Goal: Transaction & Acquisition: Purchase product/service

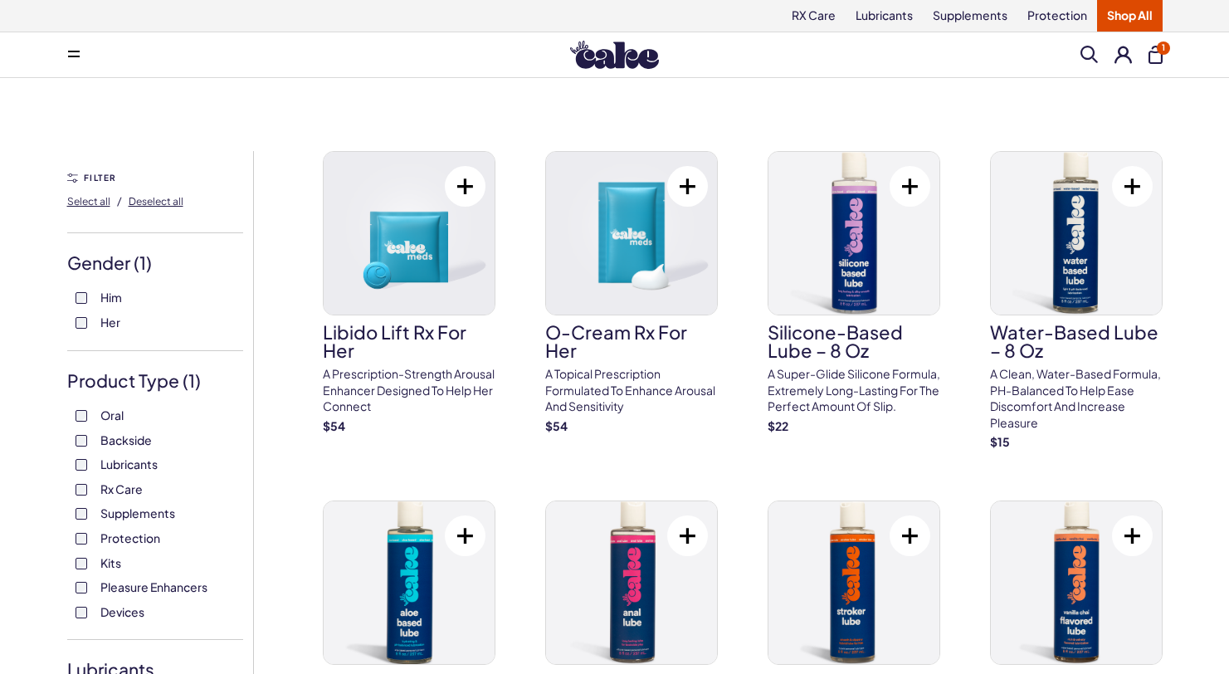
click at [1157, 54] on button "1" at bounding box center [1156, 55] width 14 height 18
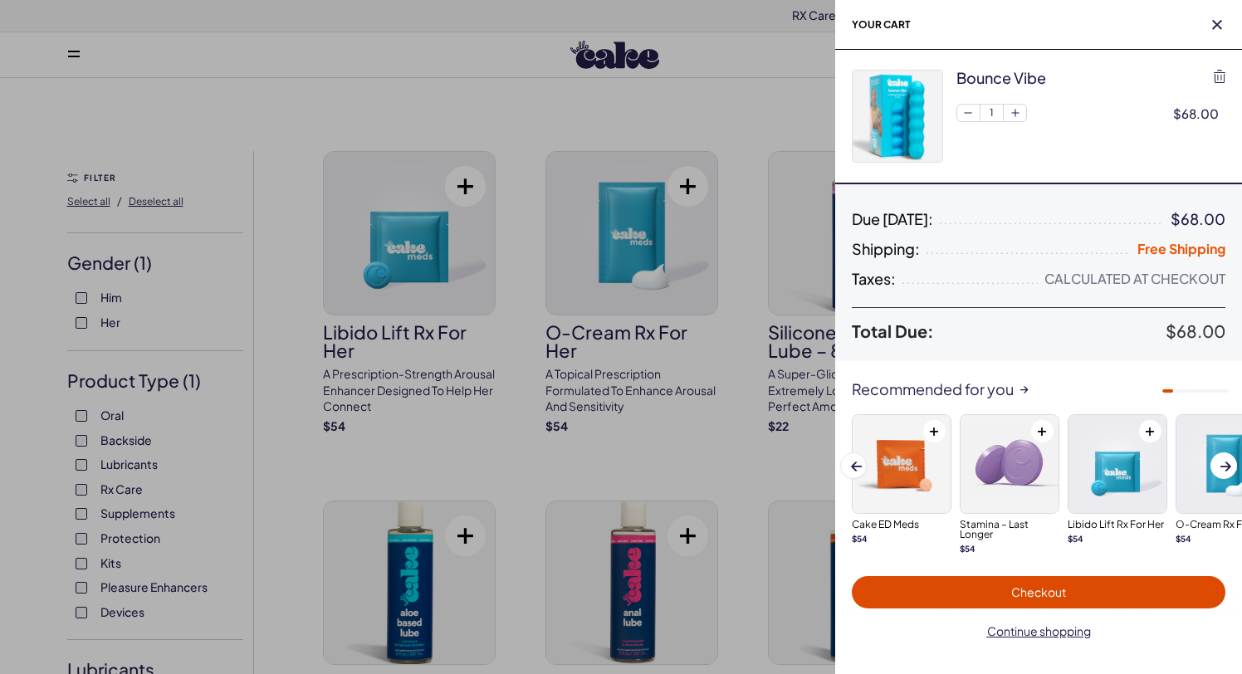
click at [783, 88] on div at bounding box center [621, 337] width 1242 height 674
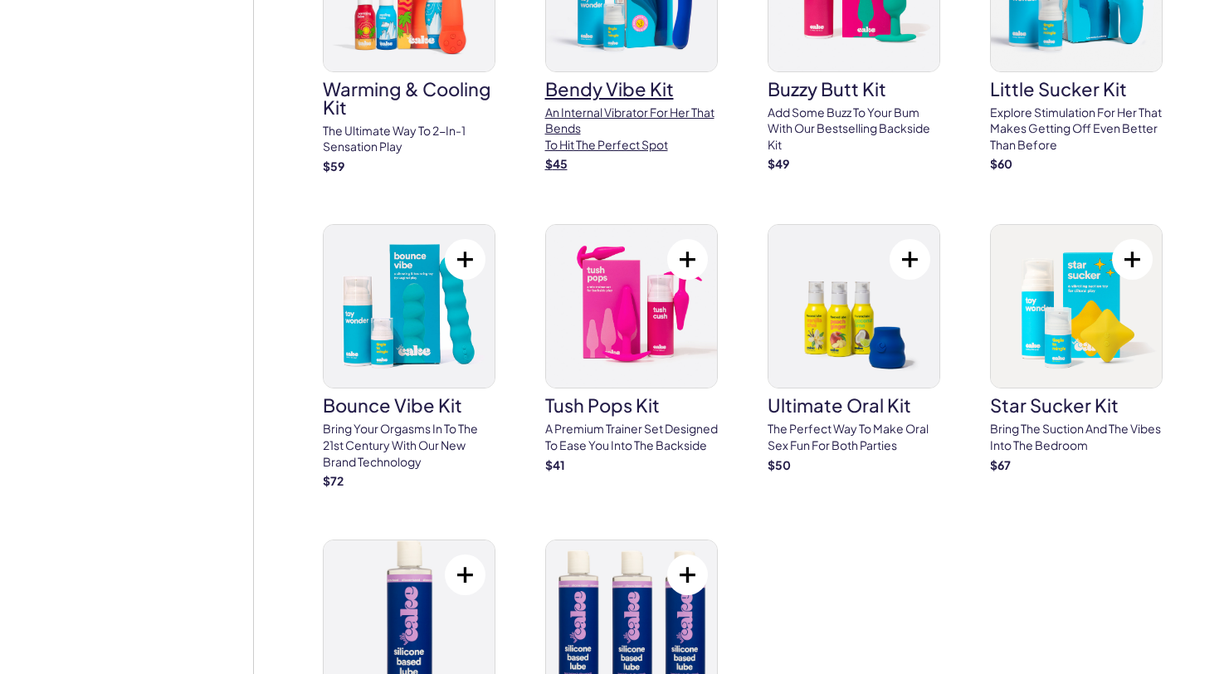
scroll to position [3626, 0]
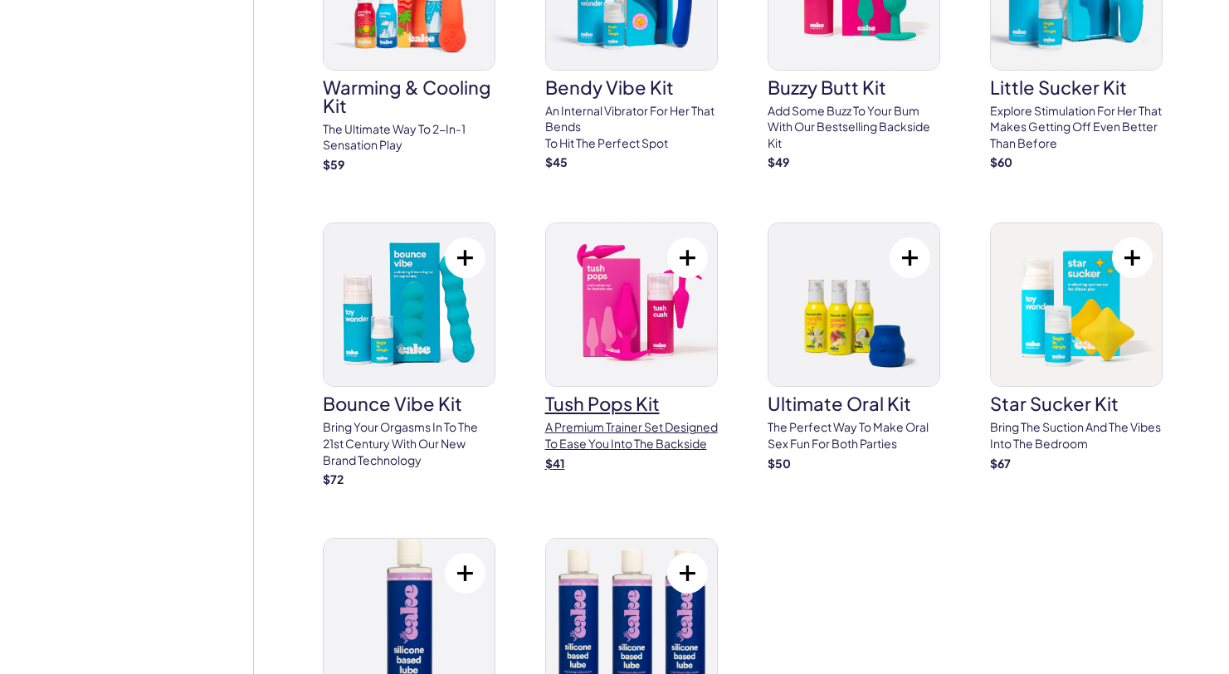
click at [649, 319] on img at bounding box center [631, 304] width 171 height 163
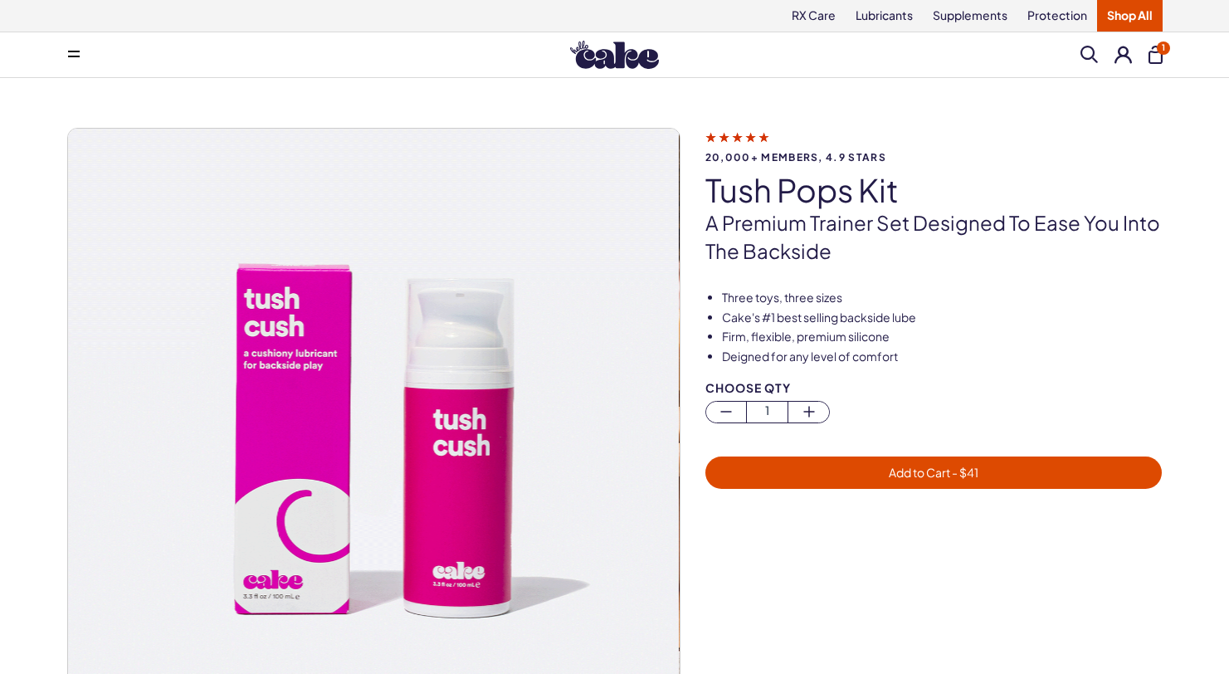
click at [840, 466] on span "Add to Cart - $ 41" at bounding box center [934, 472] width 437 height 19
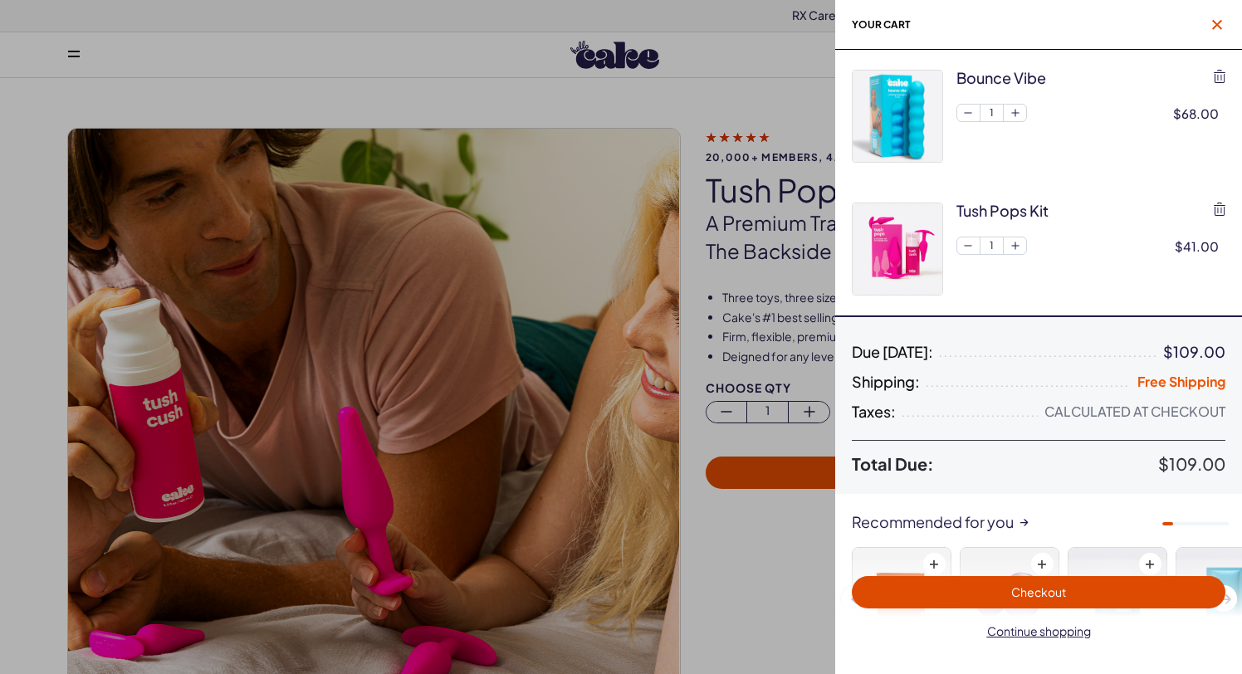
click at [1220, 25] on icon "button" at bounding box center [1217, 25] width 10 height 10
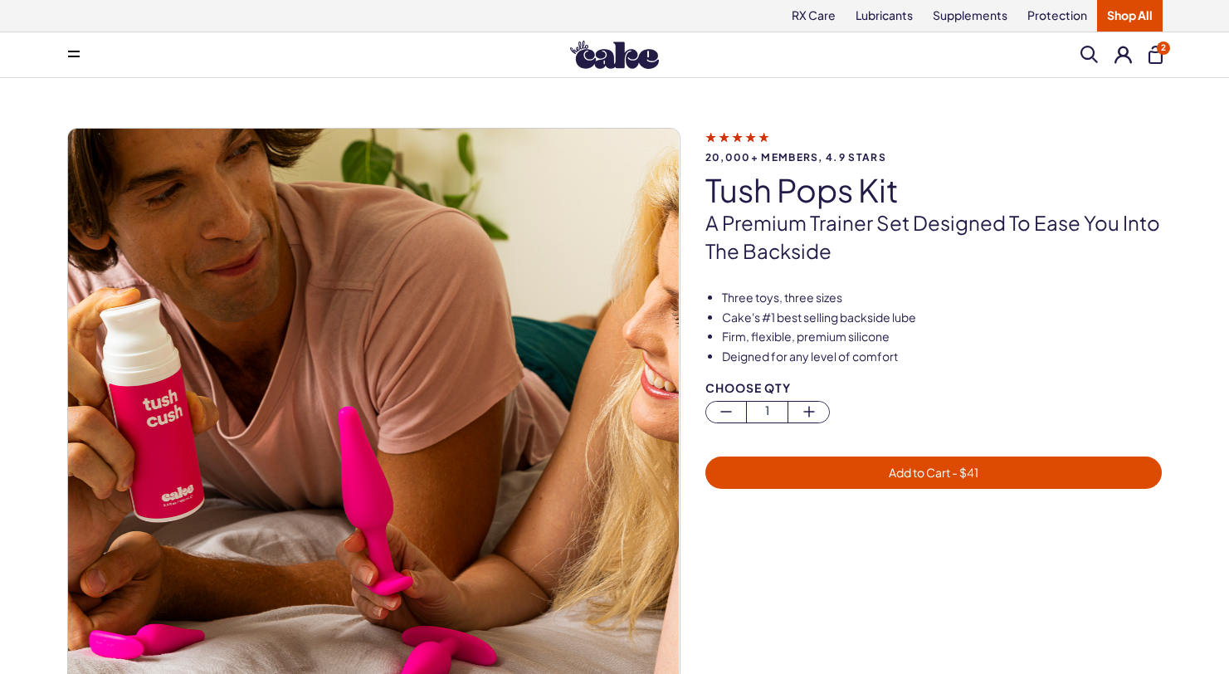
click at [1130, 11] on link "Shop All" at bounding box center [1130, 16] width 66 height 32
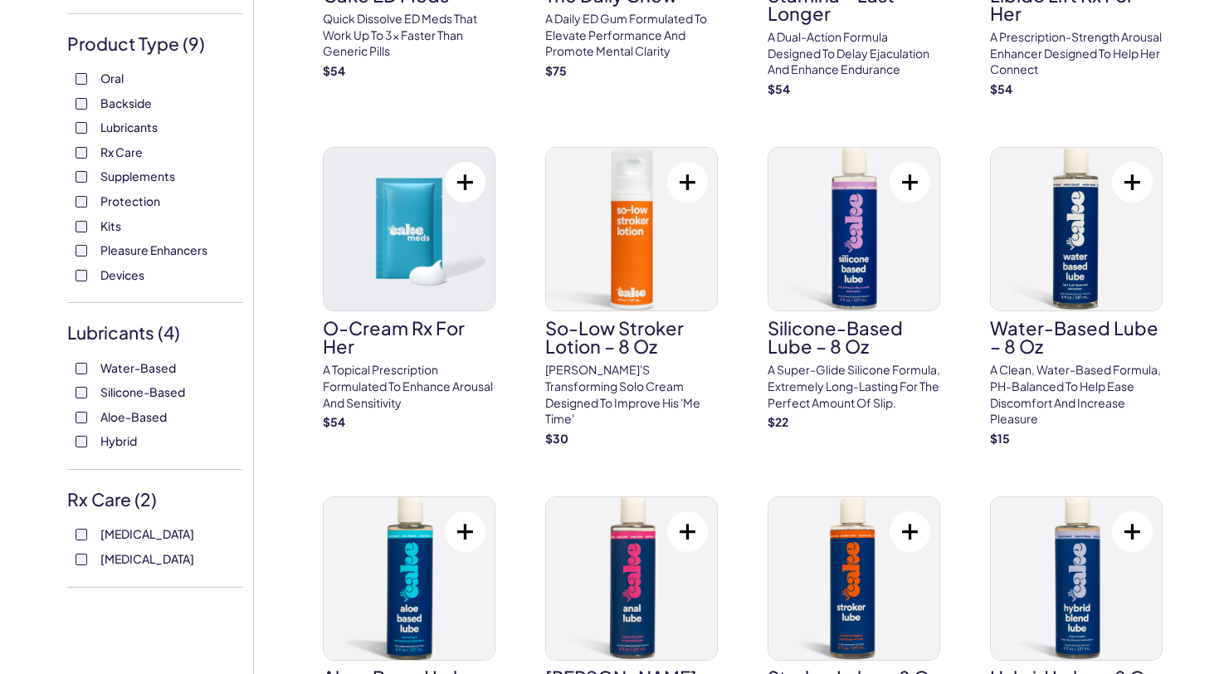
scroll to position [386, 0]
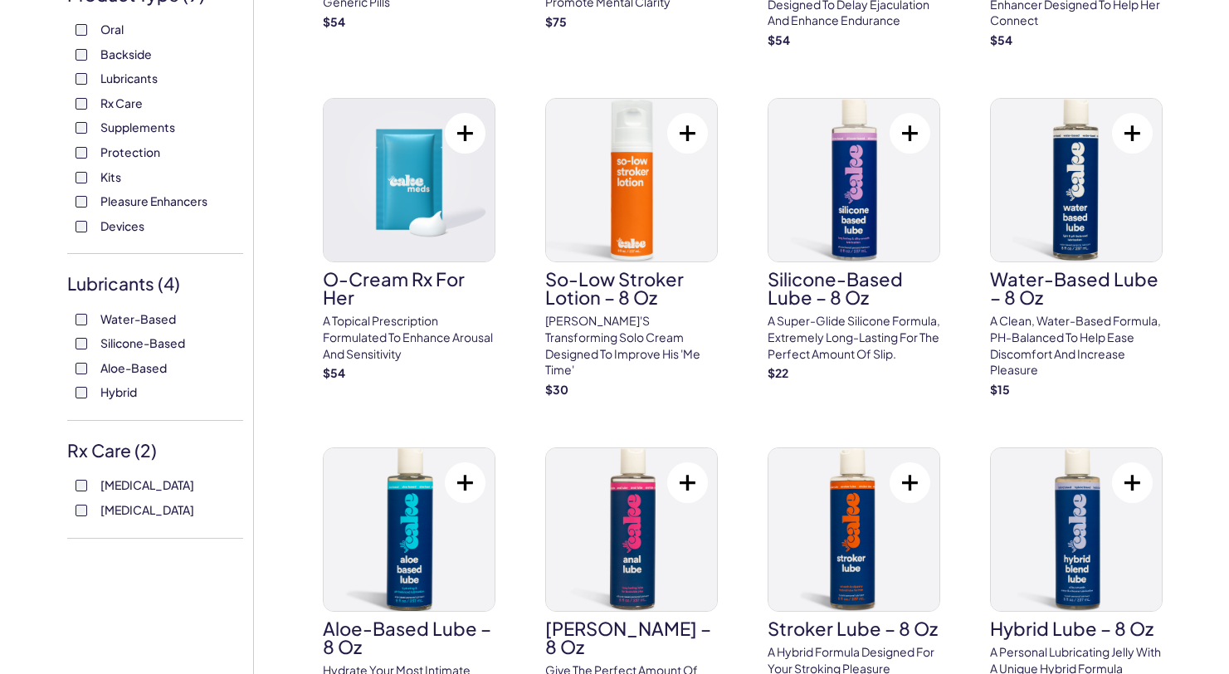
click at [80, 333] on div "Water-Based Silicone-Based Aloe-Based Hybrid" at bounding box center [155, 356] width 176 height 90
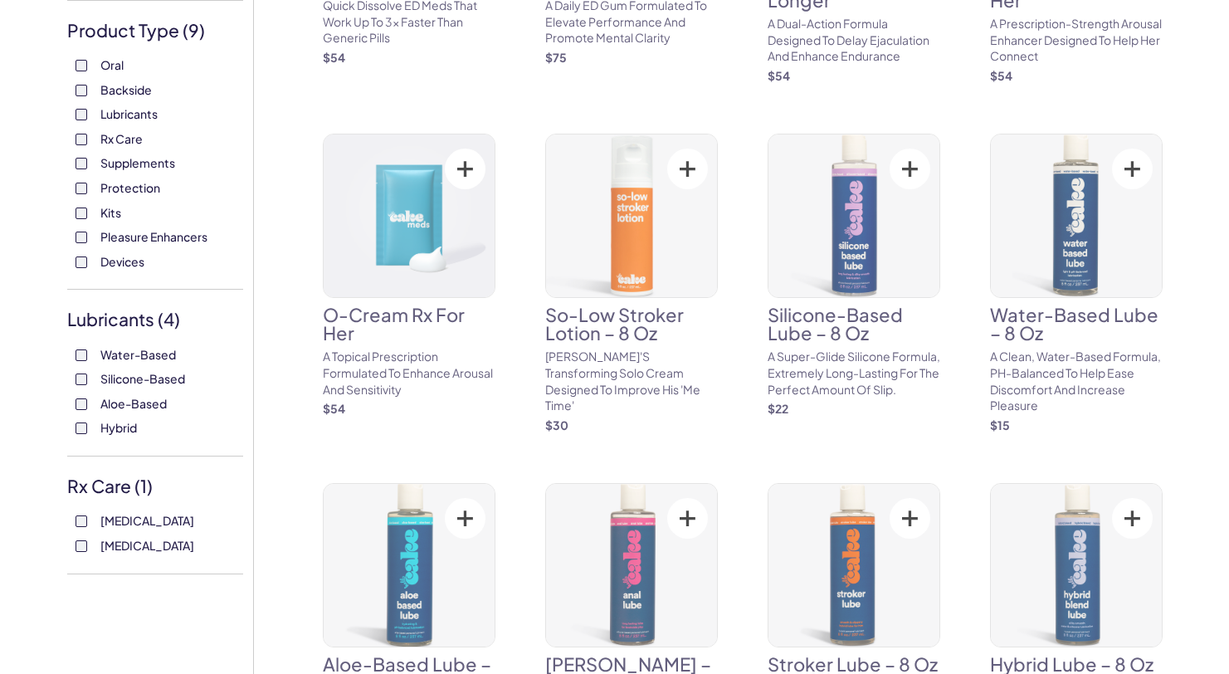
scroll to position [377, 0]
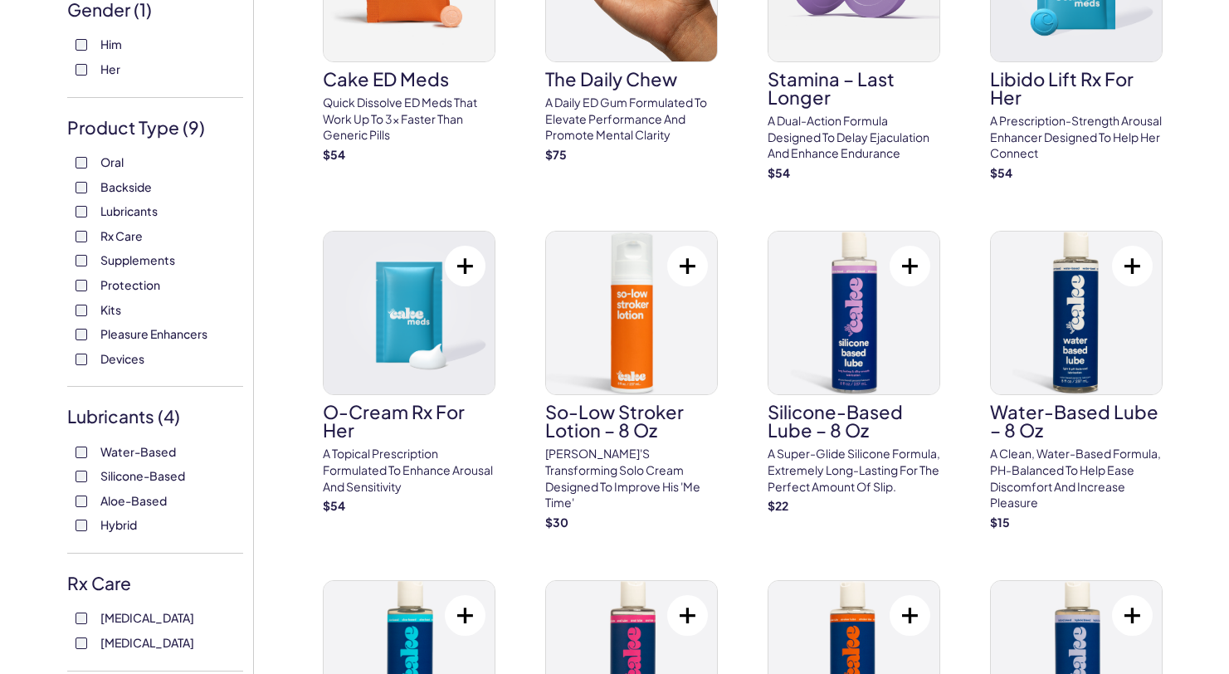
scroll to position [252, 0]
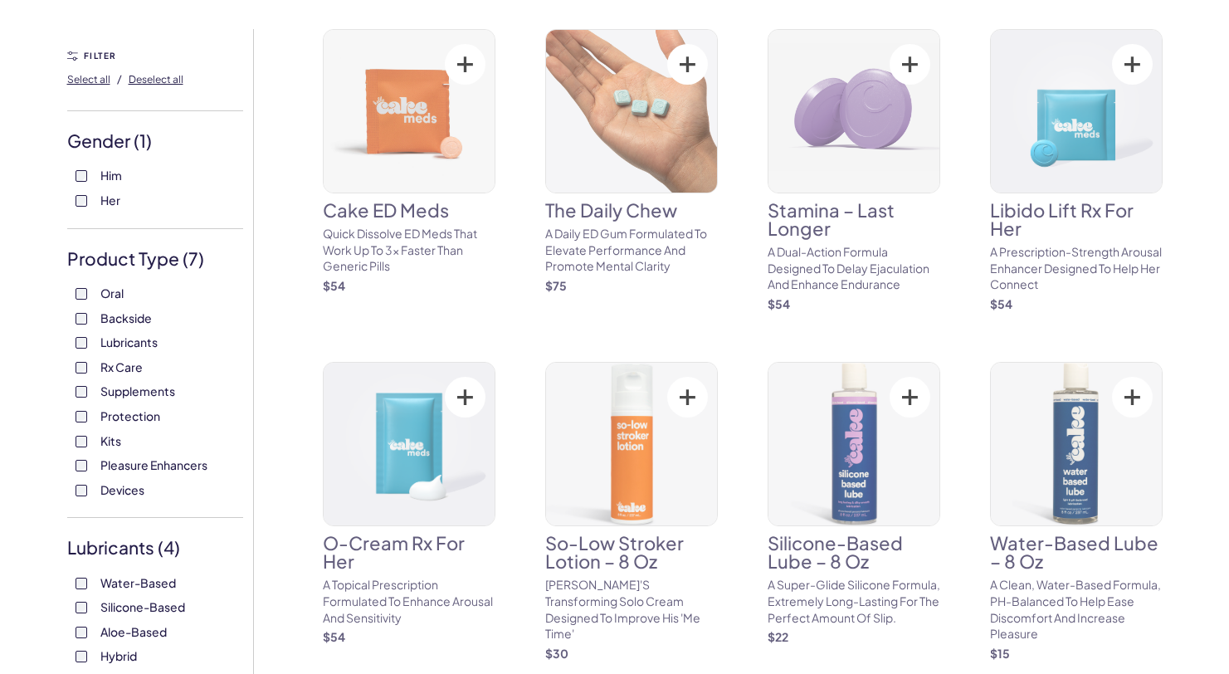
scroll to position [134, 0]
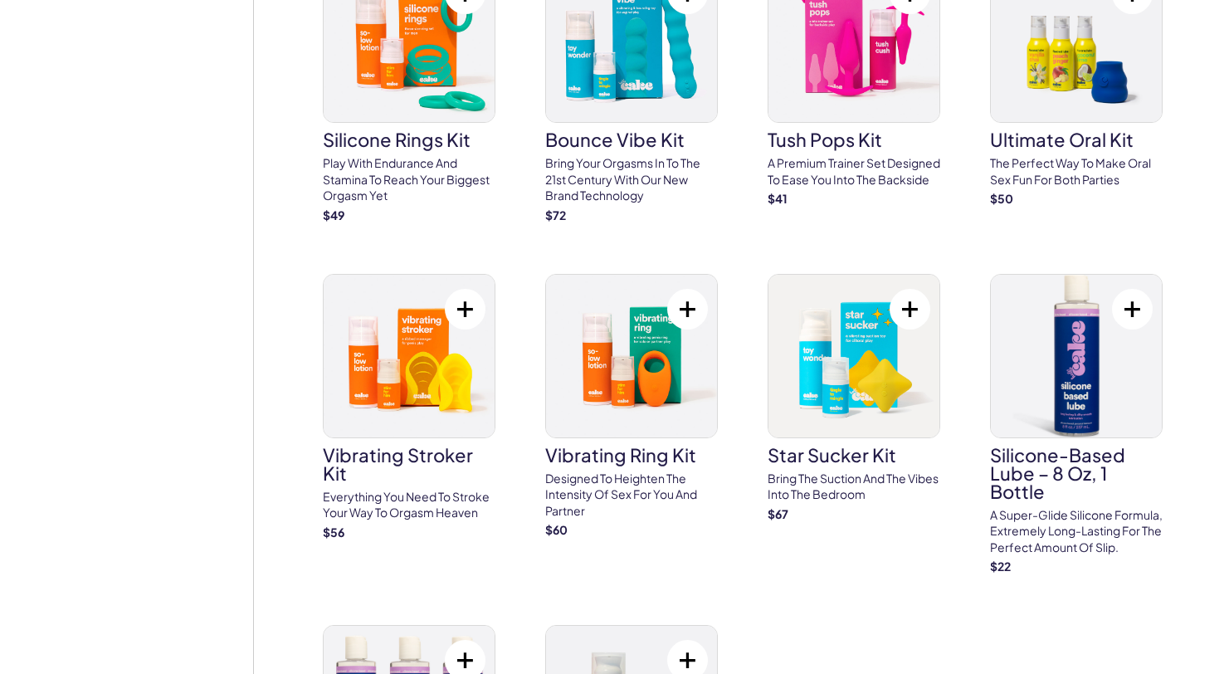
scroll to position [5815, 0]
